Goal: Task Accomplishment & Management: Use online tool/utility

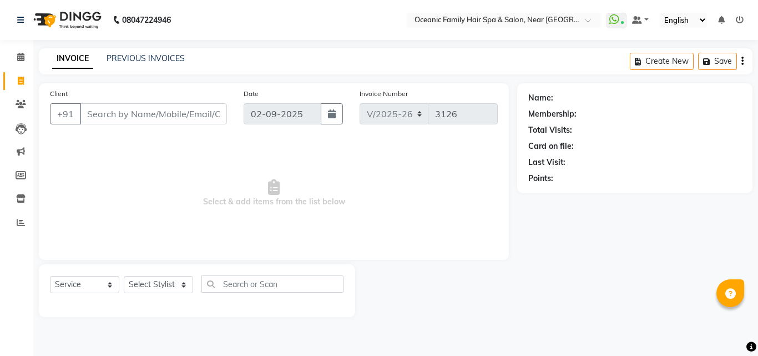
select select "4366"
select select "service"
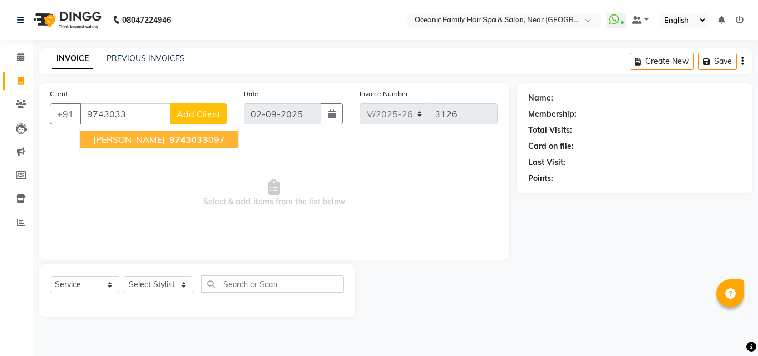
click at [169, 142] on span "9743033" at bounding box center [188, 139] width 39 height 11
type input "9743033097"
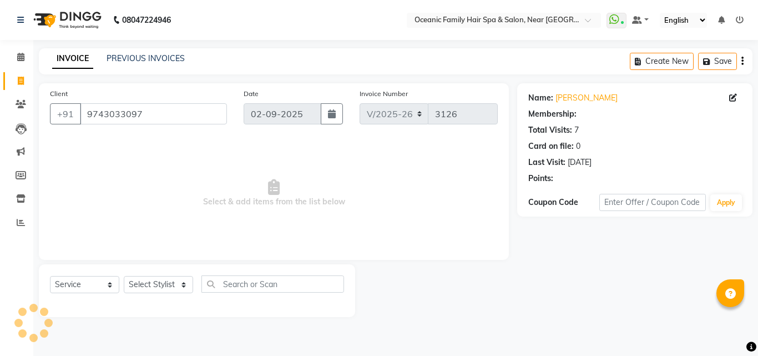
select select "1: Object"
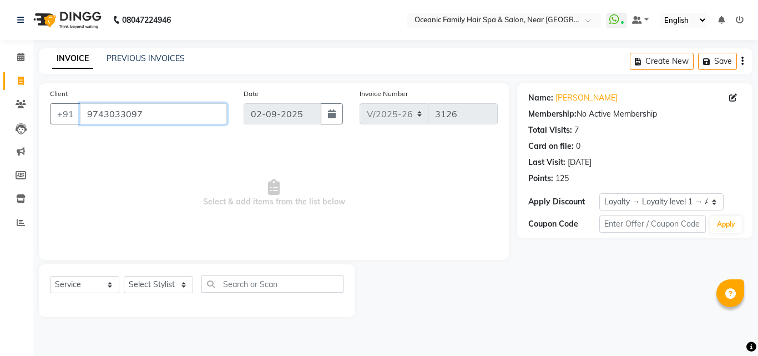
click at [153, 119] on input "9743033097" at bounding box center [153, 113] width 147 height 21
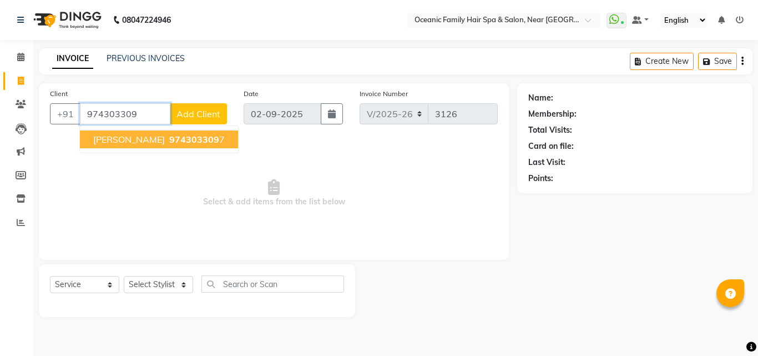
click at [145, 138] on span "[PERSON_NAME]" at bounding box center [129, 139] width 72 height 11
type input "9743033097"
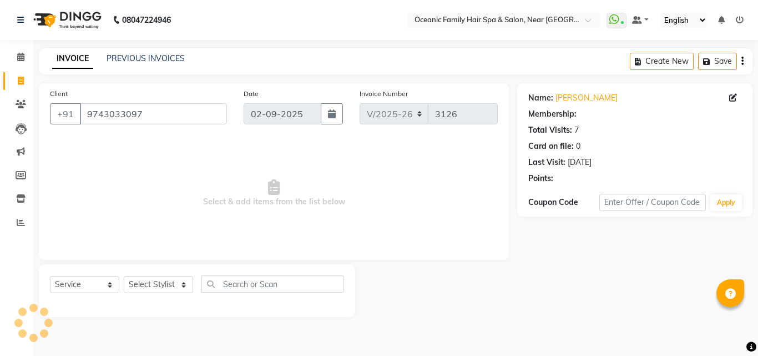
select select "1: Object"
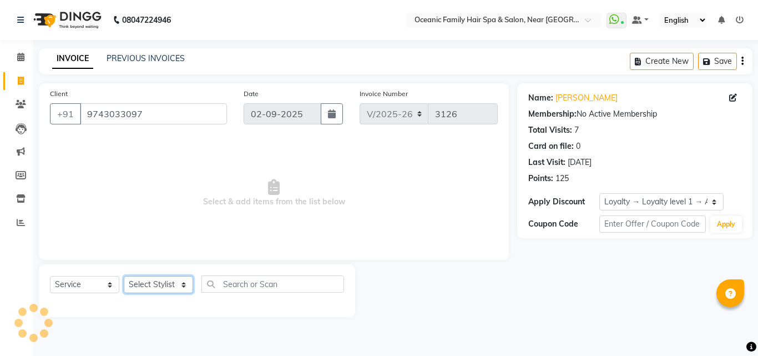
click at [153, 276] on select "Select Stylist [PERSON_NAME] [PERSON_NAME] [PERSON_NAME] Riyasat [PERSON_NAME] …" at bounding box center [158, 284] width 69 height 17
select select "23947"
click at [124, 276] on select "Select Stylist [PERSON_NAME] [PERSON_NAME] [PERSON_NAME] Riyasat [PERSON_NAME] …" at bounding box center [158, 284] width 69 height 17
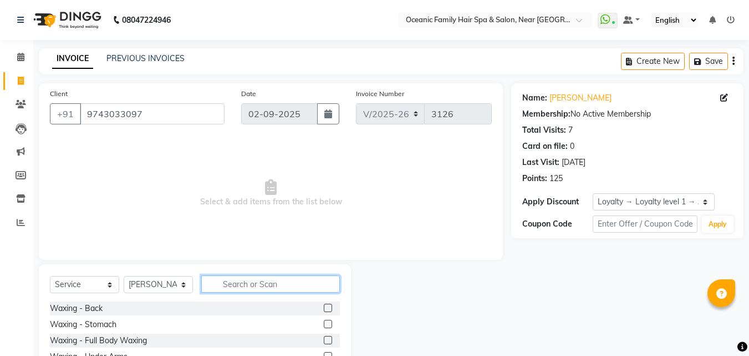
click at [258, 285] on input "text" at bounding box center [270, 283] width 139 height 17
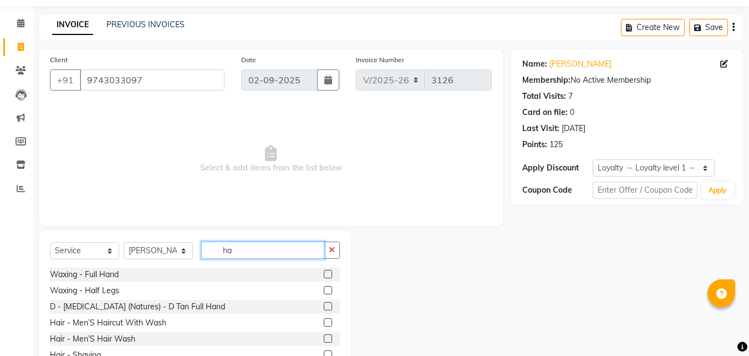
scroll to position [89, 0]
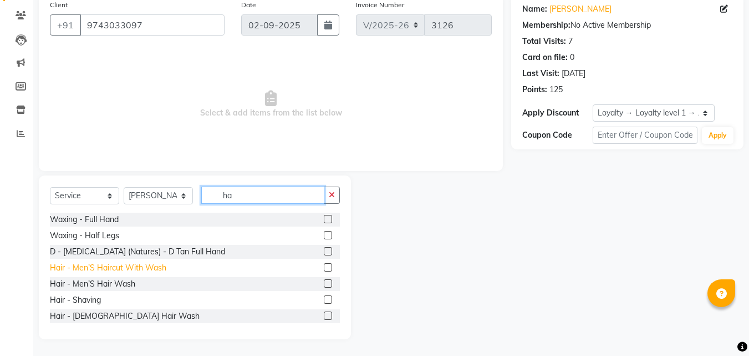
type input "ha"
click at [103, 266] on div "Hair - Men’S Haircut With Wash" at bounding box center [108, 268] width 116 height 12
checkbox input "false"
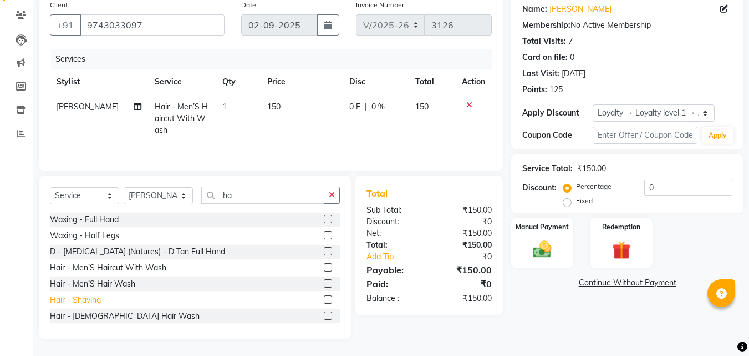
click at [85, 295] on div "Hair - Shaving" at bounding box center [75, 300] width 51 height 12
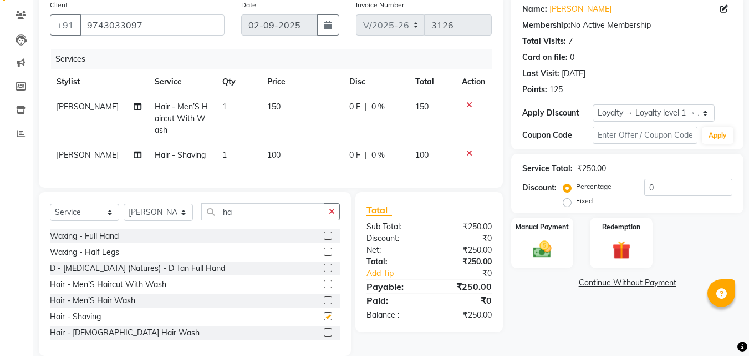
checkbox input "false"
click at [540, 241] on img at bounding box center [542, 249] width 31 height 22
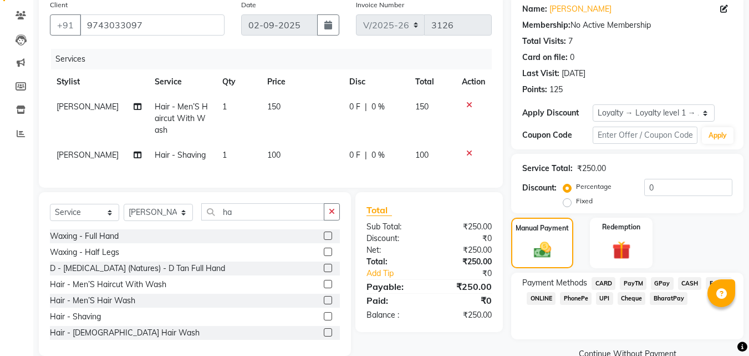
click at [689, 283] on span "CASH" at bounding box center [690, 283] width 24 height 13
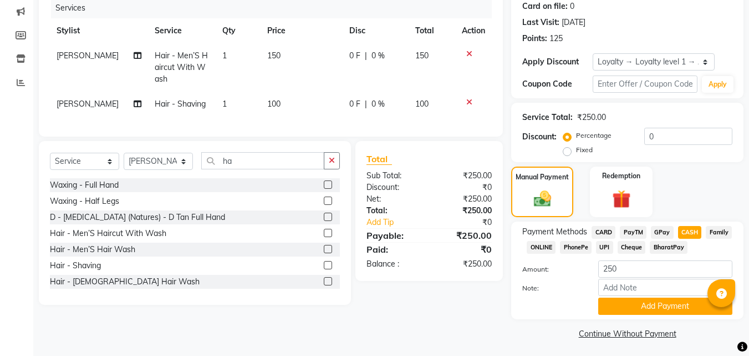
scroll to position [143, 0]
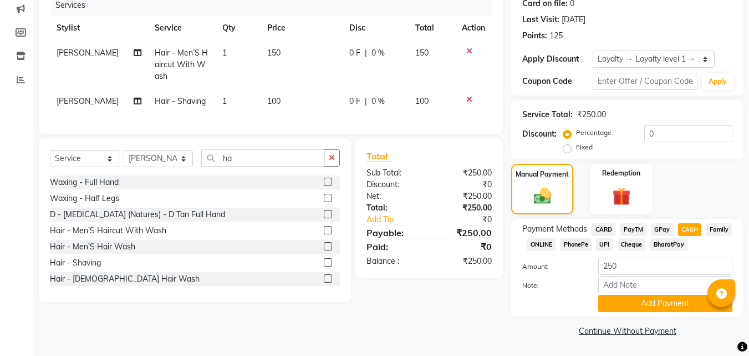
click at [634, 227] on span "PayTM" at bounding box center [633, 229] width 27 height 13
click at [639, 301] on button "Add Payment" at bounding box center [665, 303] width 134 height 17
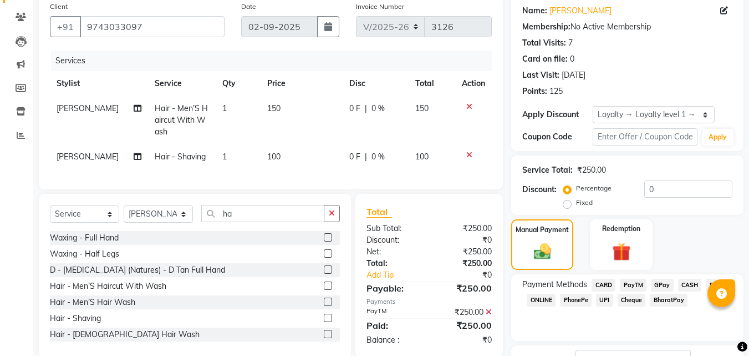
scroll to position [174, 0]
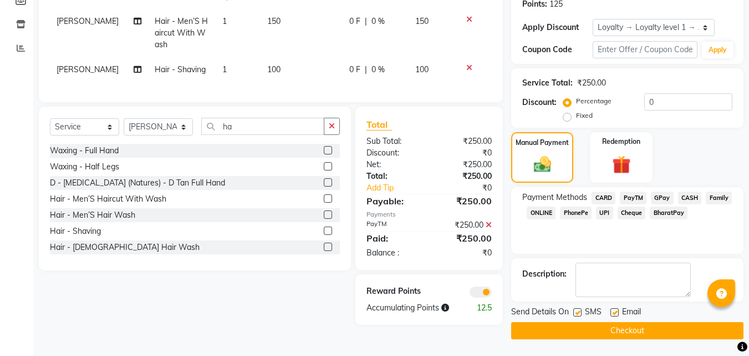
click at [607, 327] on button "Checkout" at bounding box center [627, 330] width 232 height 17
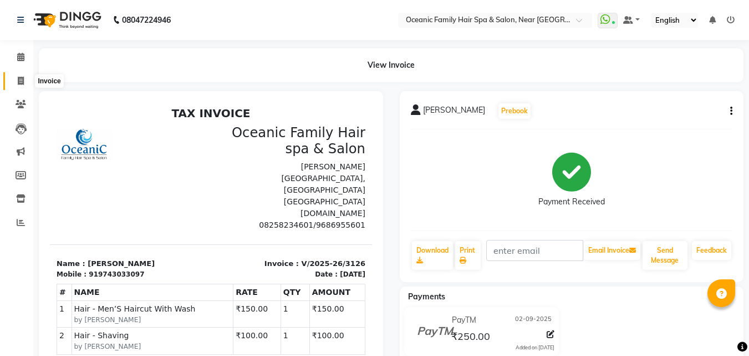
click at [23, 78] on icon at bounding box center [21, 81] width 6 height 8
select select "4366"
select select "service"
